Goal: Task Accomplishment & Management: Use online tool/utility

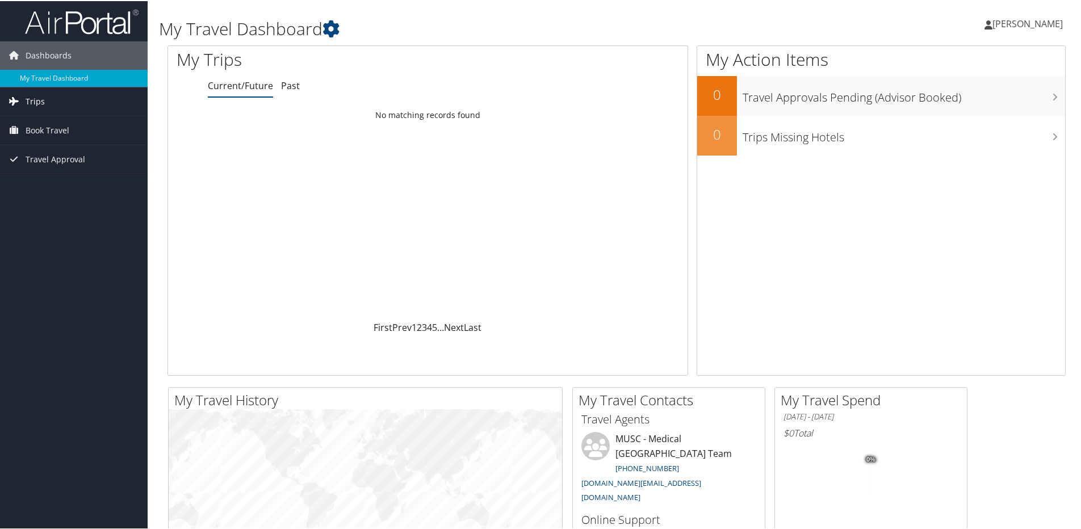
click at [54, 102] on link "Trips" at bounding box center [74, 100] width 148 height 28
click at [54, 117] on link "Current/Future Trips" at bounding box center [74, 123] width 148 height 17
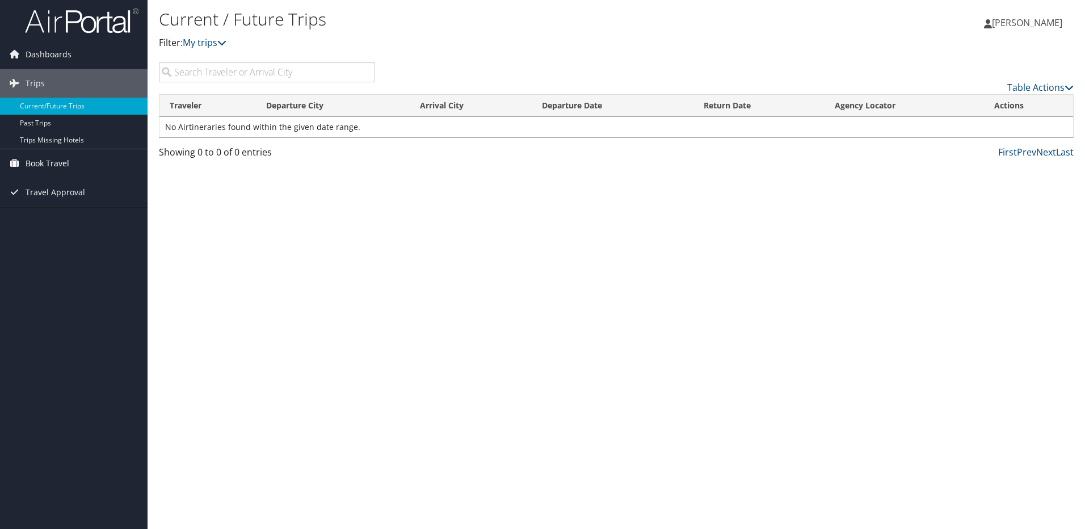
click at [74, 167] on link "Book Travel" at bounding box center [74, 163] width 148 height 28
click at [72, 216] on link "Book/Manage Online Trips" at bounding box center [74, 220] width 148 height 17
